Goal: Check status

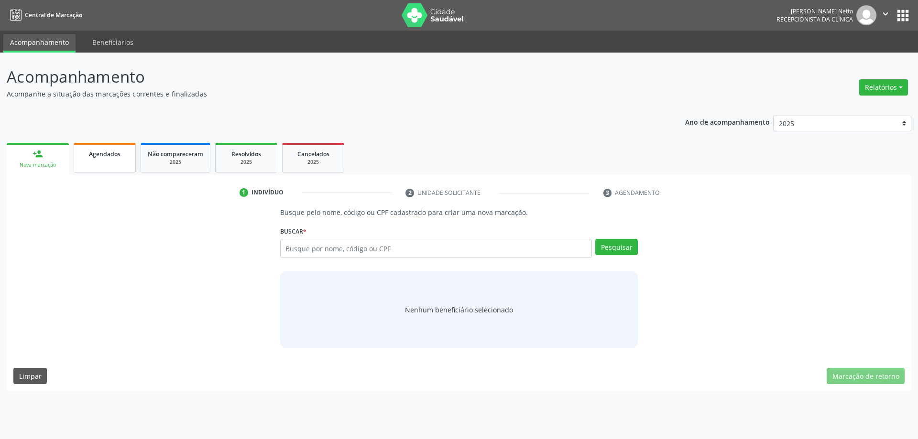
click at [120, 152] on div "Agendados" at bounding box center [105, 154] width 48 height 10
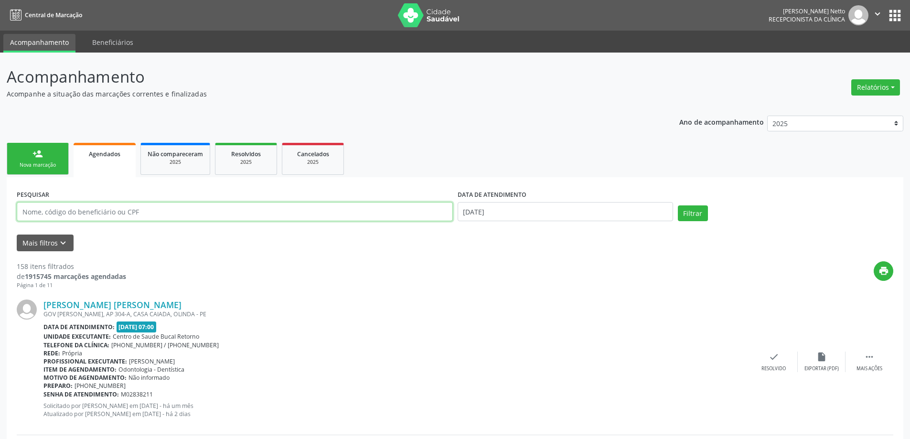
click at [116, 212] on input "text" at bounding box center [235, 211] width 436 height 19
click at [678, 206] on button "Filtrar" at bounding box center [693, 214] width 30 height 16
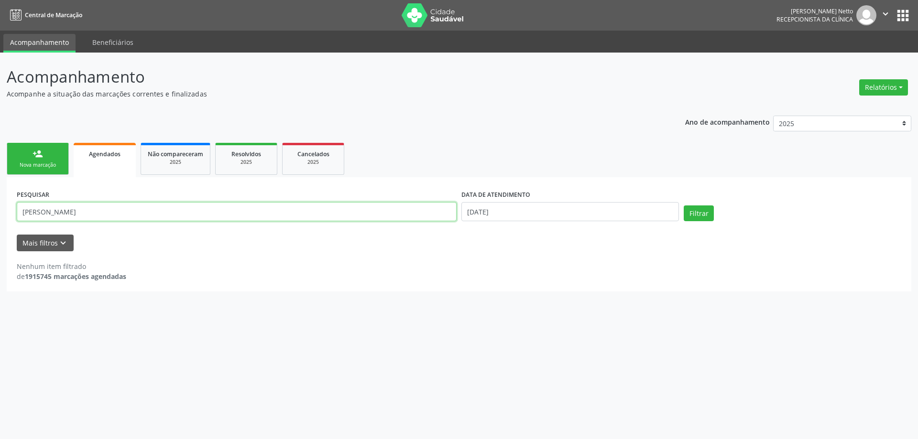
click at [100, 215] on input "[PERSON_NAME]" at bounding box center [237, 211] width 440 height 19
click at [702, 211] on button "Filtrar" at bounding box center [698, 214] width 30 height 16
drag, startPoint x: 90, startPoint y: 211, endPoint x: 206, endPoint y: 217, distance: 116.8
click at [206, 217] on input "[PERSON_NAME]" at bounding box center [237, 211] width 440 height 19
click at [689, 215] on button "Filtrar" at bounding box center [698, 214] width 30 height 16
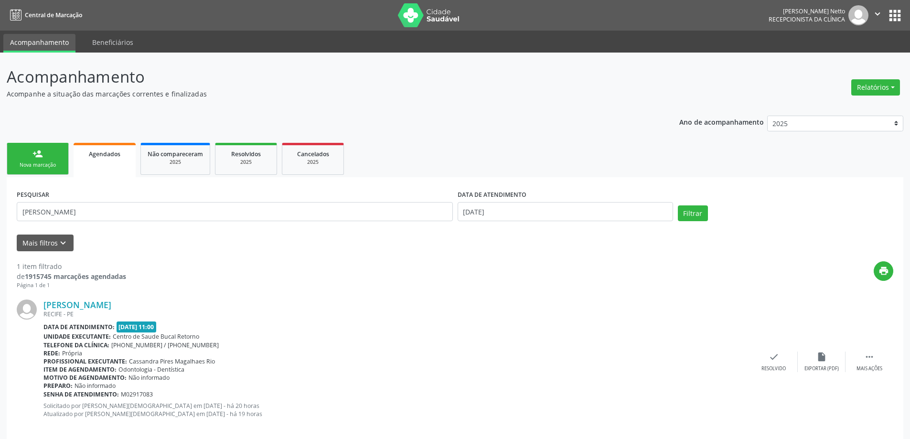
scroll to position [12, 0]
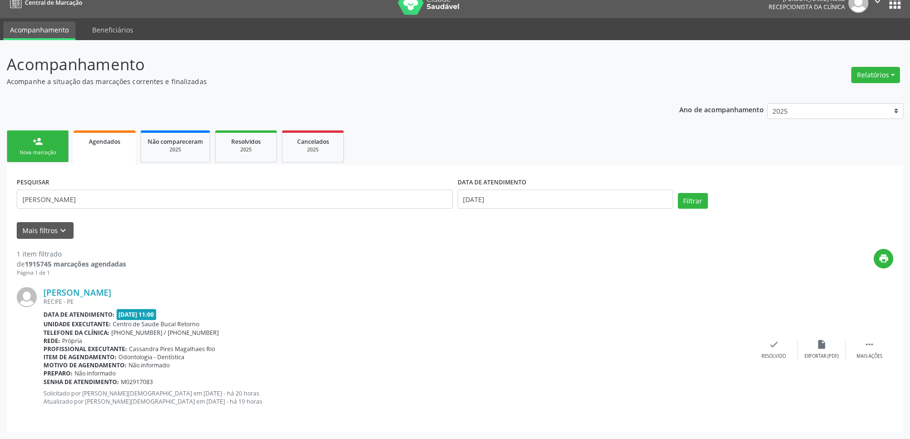
drag, startPoint x: 57, startPoint y: 395, endPoint x: 252, endPoint y: 404, distance: 195.2
click at [252, 404] on p "Solicitado por [PERSON_NAME][DEMOGRAPHIC_DATA] em [DATE] - há 20 horas Atualiza…" at bounding box center [396, 398] width 707 height 16
click at [127, 394] on p "Solicitado por [PERSON_NAME][DEMOGRAPHIC_DATA] em [DATE] - há 20 horas Atualiza…" at bounding box center [396, 398] width 707 height 16
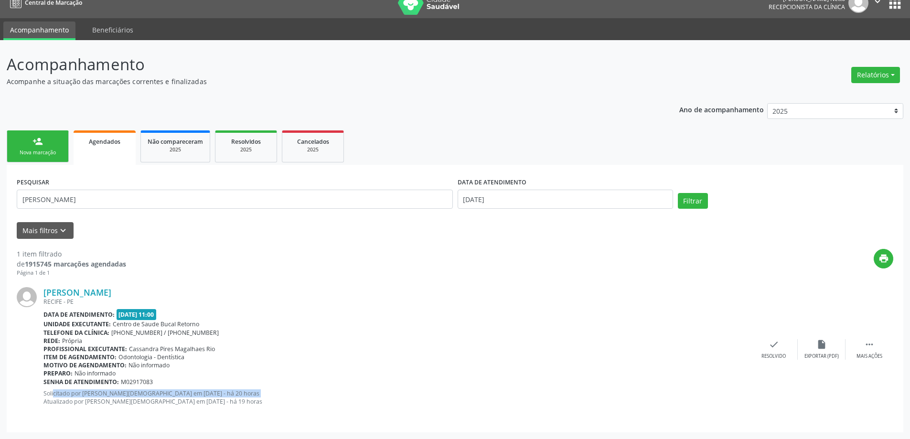
click at [127, 394] on p "Solicitado por [PERSON_NAME][DEMOGRAPHIC_DATA] em [DATE] - há 20 horas Atualiza…" at bounding box center [396, 398] width 707 height 16
click at [131, 400] on p "Solicitado por [PERSON_NAME][DEMOGRAPHIC_DATA] em [DATE] - há 20 horas Atualiza…" at bounding box center [396, 398] width 707 height 16
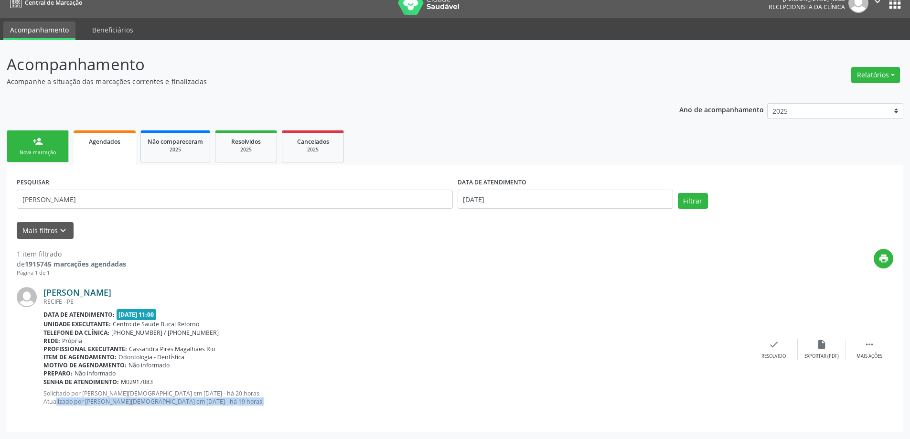
drag, startPoint x: 174, startPoint y: 292, endPoint x: 45, endPoint y: 292, distance: 129.0
click at [45, 292] on div "[PERSON_NAME]" at bounding box center [396, 292] width 707 height 11
copy link "[PERSON_NAME]"
click at [144, 195] on input "[PERSON_NAME]" at bounding box center [235, 199] width 436 height 19
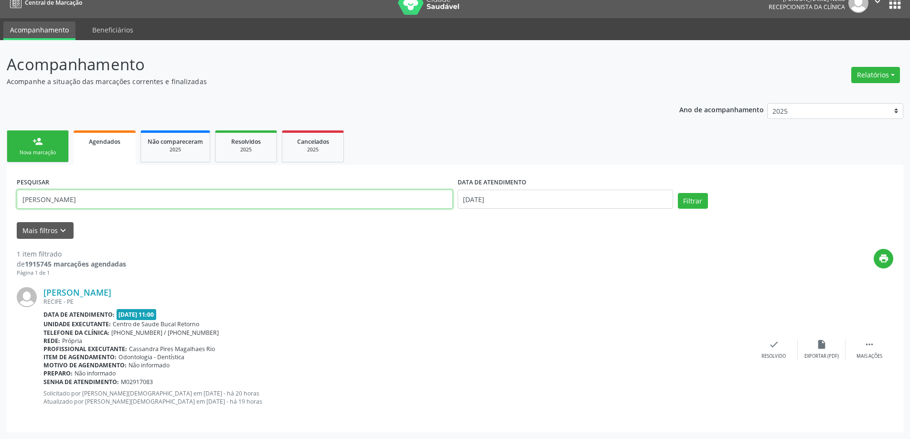
click at [144, 195] on input "[PERSON_NAME]" at bounding box center [235, 199] width 436 height 19
paste input "[PERSON_NAME]"
type input "[PERSON_NAME]"
click at [555, 194] on input "[DATE]" at bounding box center [566, 199] width 216 height 19
click at [697, 205] on button "Filtrar" at bounding box center [693, 201] width 30 height 16
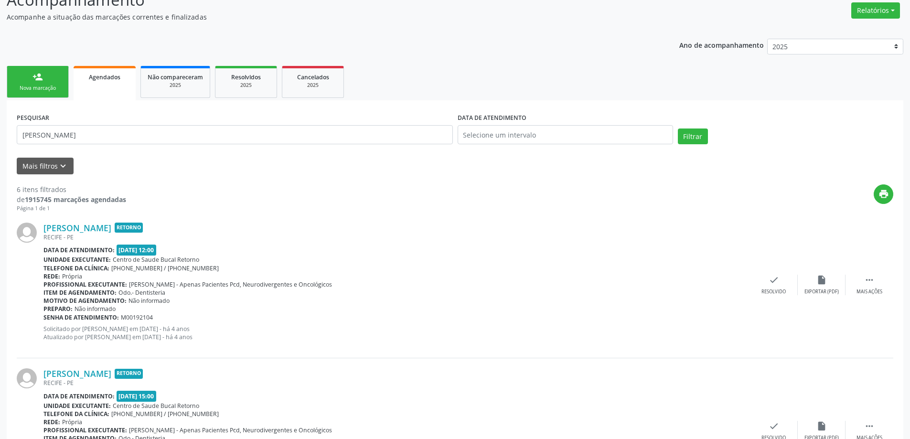
scroll to position [0, 0]
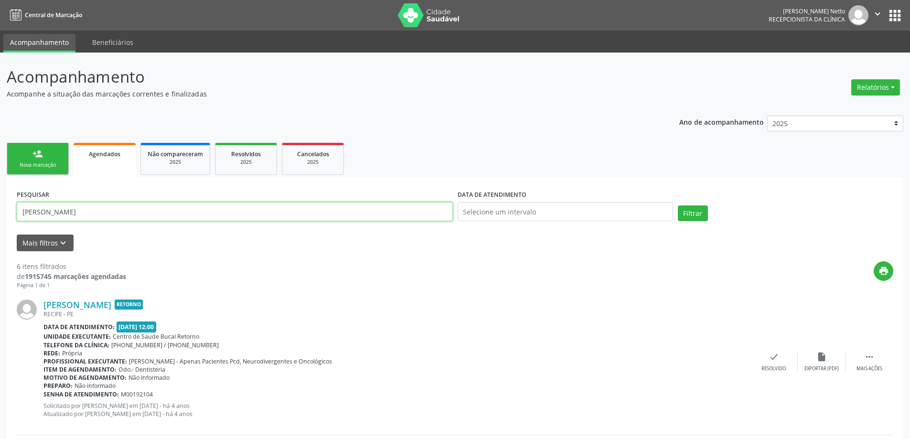
click at [174, 210] on input "[PERSON_NAME]" at bounding box center [235, 211] width 436 height 19
type input "g"
type input "09805936465"
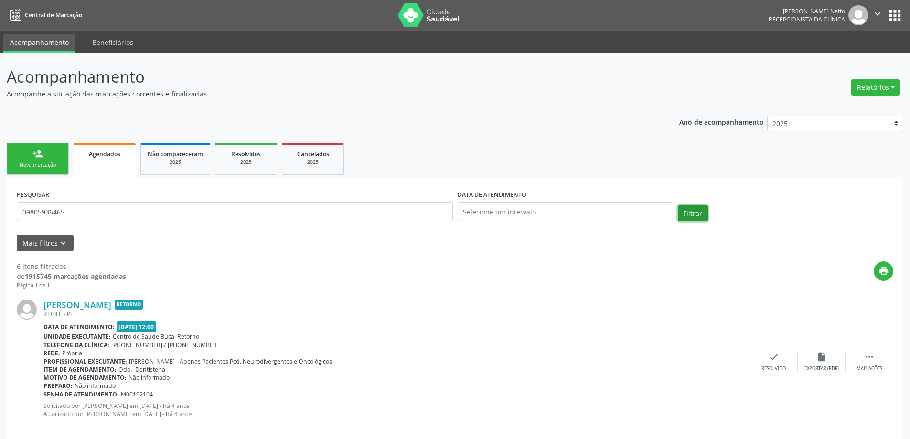
click at [692, 216] on button "Filtrar" at bounding box center [693, 214] width 30 height 16
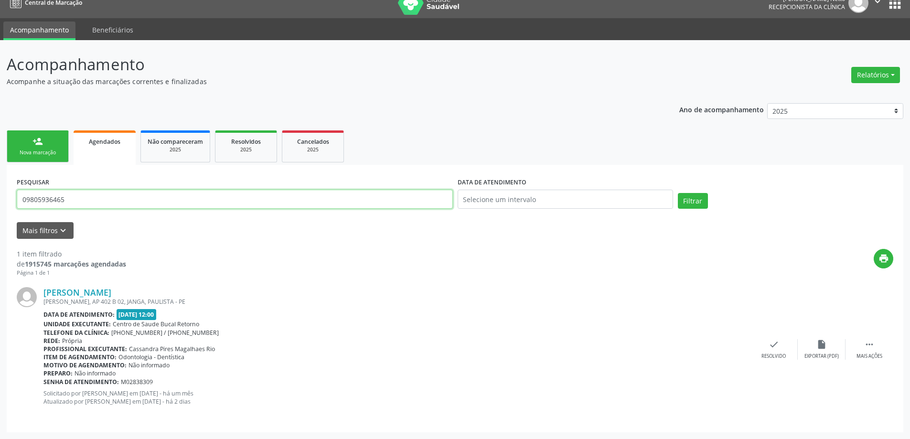
click at [68, 203] on input "09805936465" at bounding box center [235, 199] width 436 height 19
click at [596, 199] on input "text" at bounding box center [566, 199] width 216 height 19
click at [699, 199] on button "Filtrar" at bounding box center [693, 201] width 30 height 16
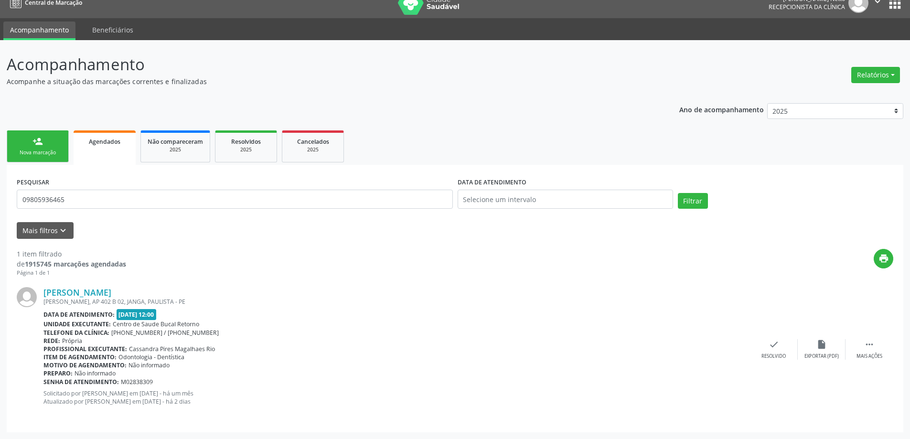
drag, startPoint x: 114, startPoint y: 395, endPoint x: 183, endPoint y: 403, distance: 69.3
click at [183, 403] on p "Solicitado por [PERSON_NAME] em [DATE] - há um mês Atualizado por [PERSON_NAME]…" at bounding box center [396, 398] width 707 height 16
